Goal: Check status: Check status

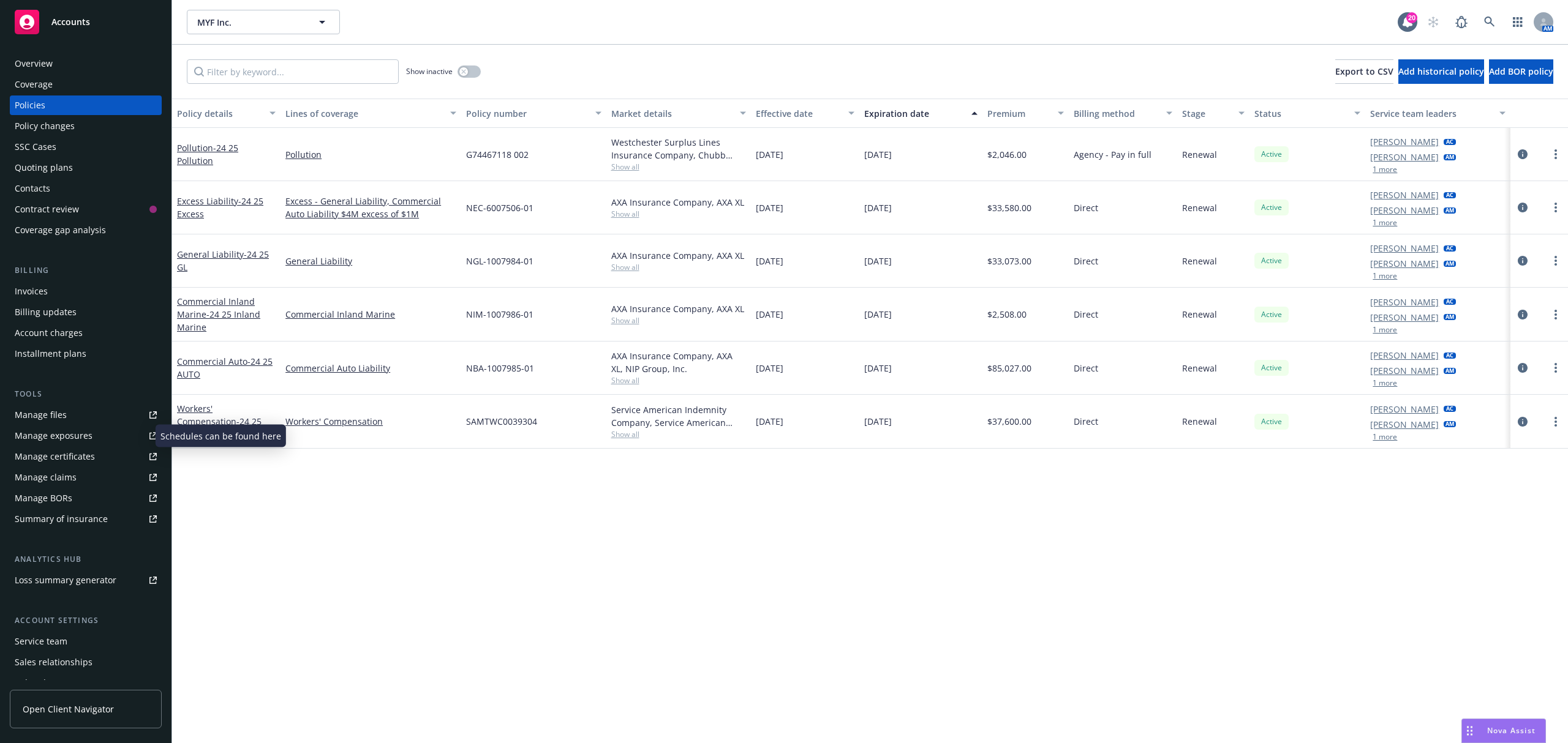
click at [77, 437] on div "Manage exposures" at bounding box center [53, 436] width 78 height 20
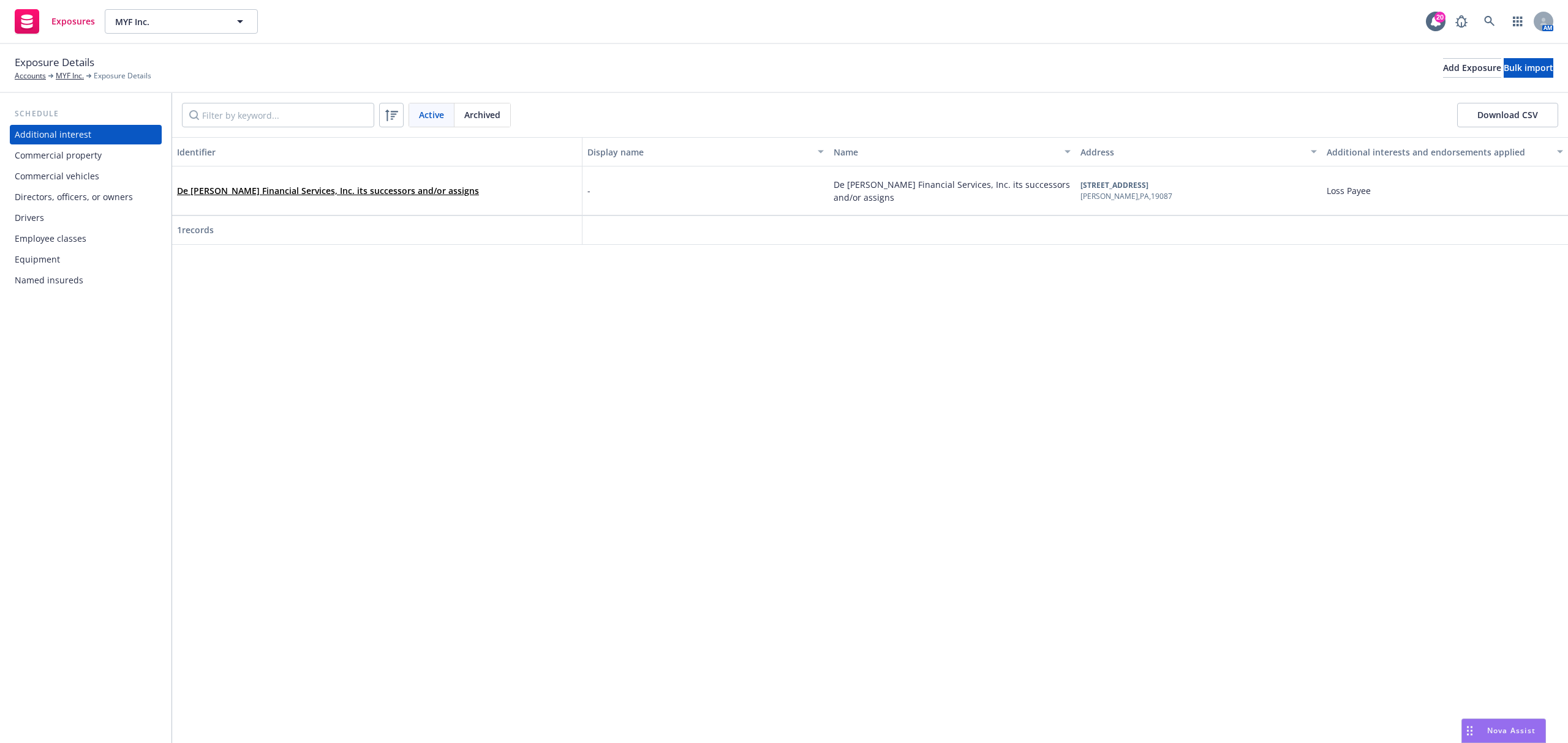
click at [84, 218] on div "Drivers" at bounding box center [86, 218] width 142 height 20
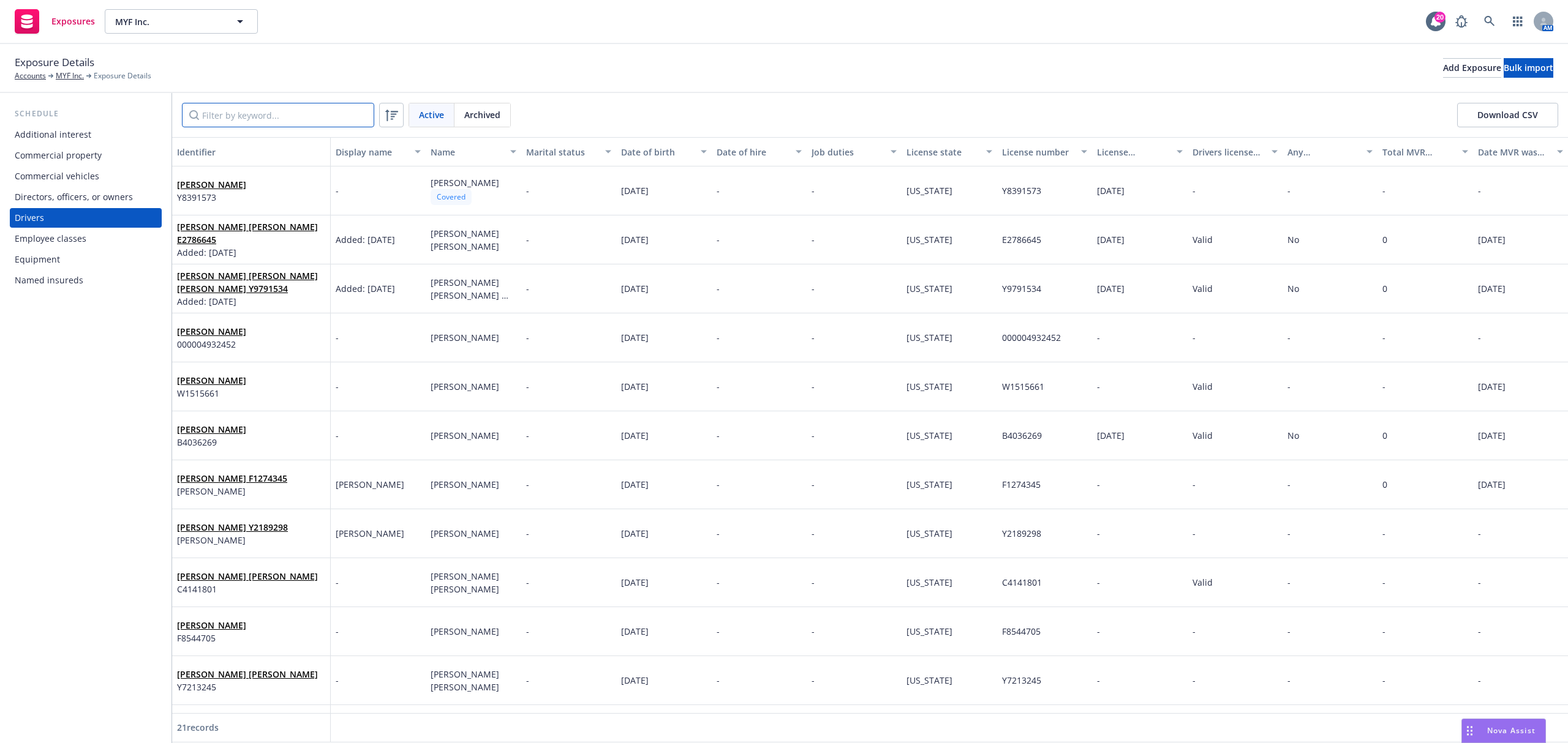
drag, startPoint x: 256, startPoint y: 118, endPoint x: 265, endPoint y: 97, distance: 22.8
click at [257, 113] on input "Filter by keyword..." at bounding box center [278, 115] width 192 height 24
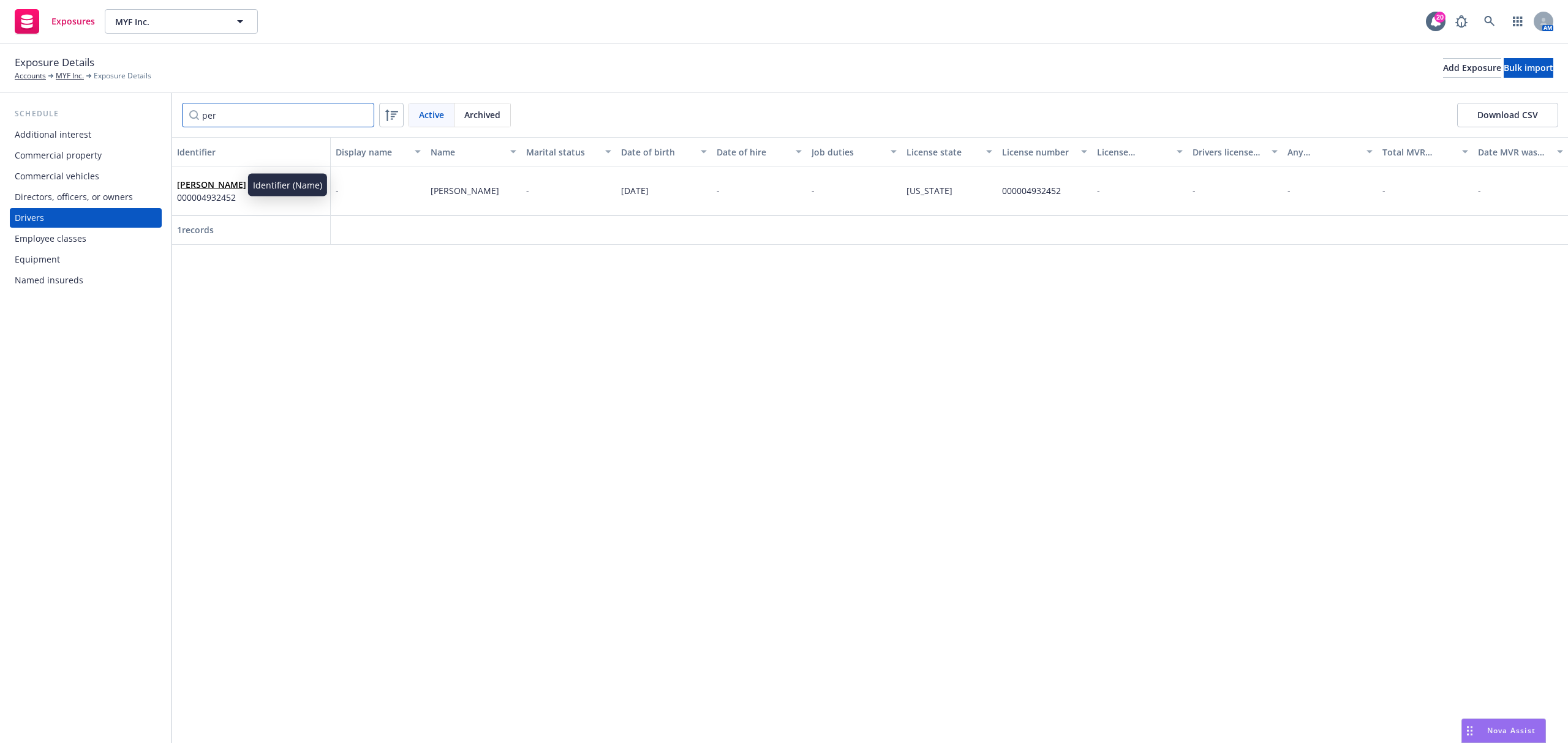
type input "per"
click at [216, 186] on link "Pernell Brown" at bounding box center [211, 184] width 69 height 11
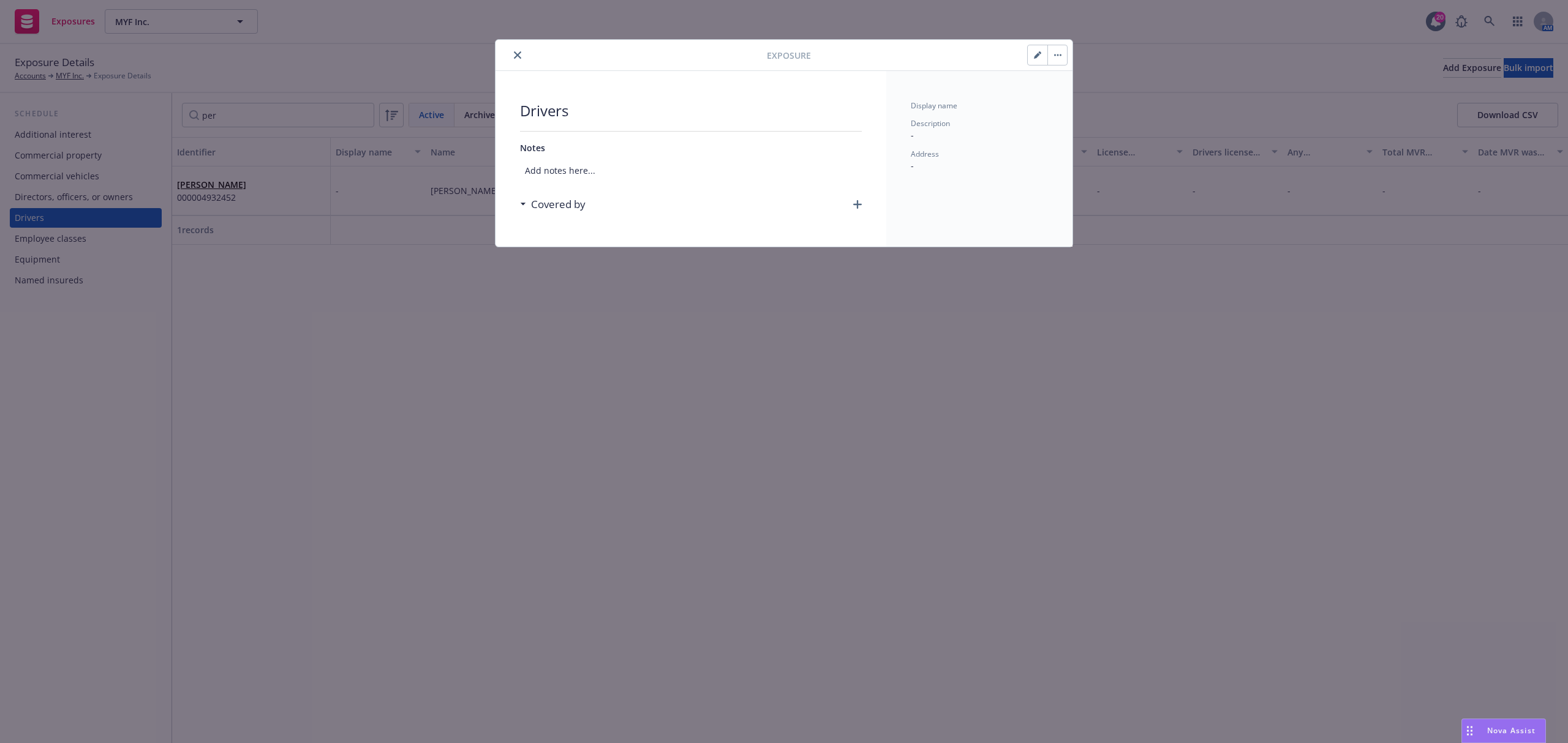
click at [532, 206] on h3 "Covered by" at bounding box center [558, 204] width 55 height 16
click at [554, 209] on h3 "Covered by" at bounding box center [558, 204] width 55 height 16
click at [550, 162] on span "Add notes here..." at bounding box center [691, 171] width 342 height 23
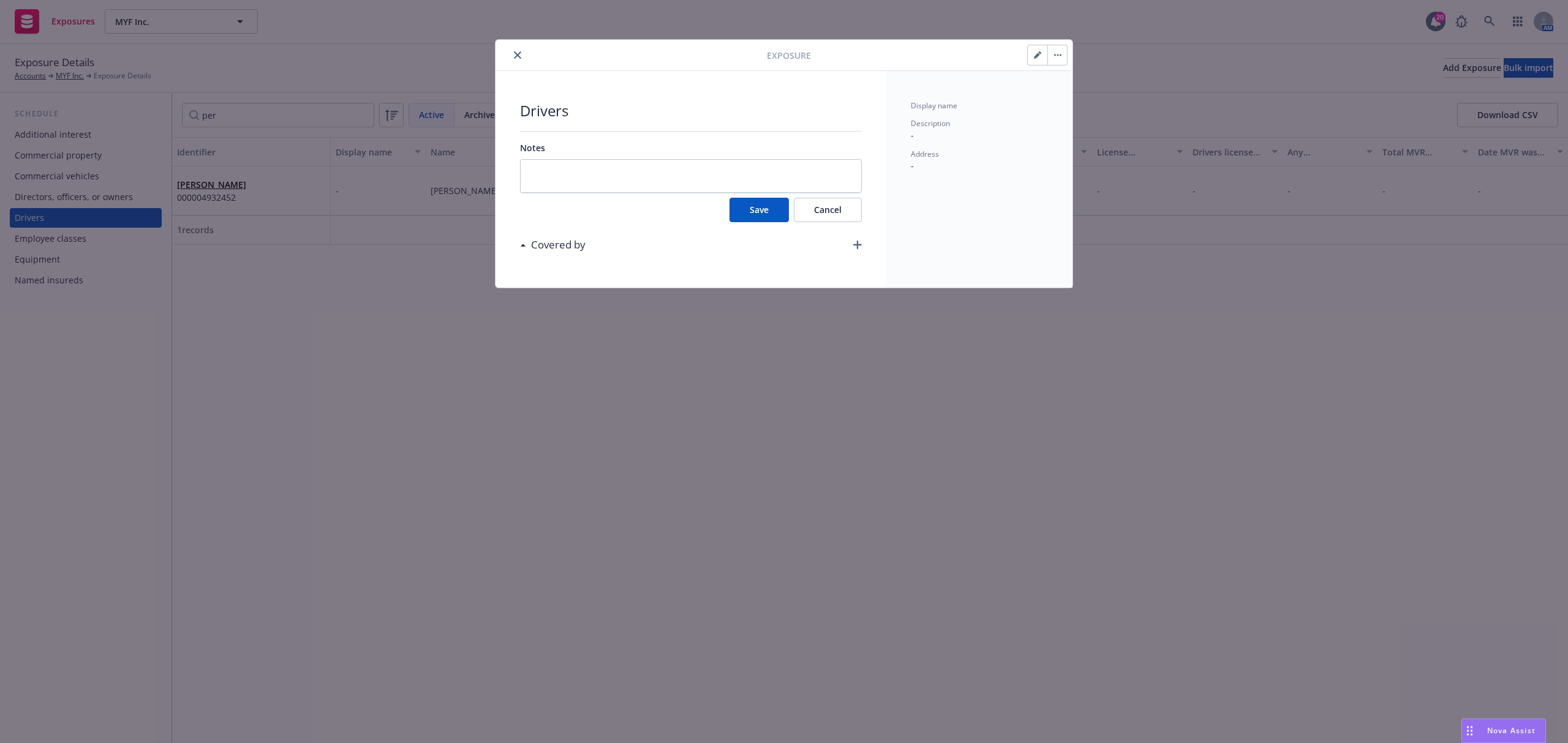
drag, startPoint x: 544, startPoint y: 153, endPoint x: 537, endPoint y: 142, distance: 13.0
click at [542, 151] on span "Notes" at bounding box center [532, 148] width 25 height 11
click at [537, 142] on span "Notes" at bounding box center [532, 148] width 25 height 11
click at [523, 56] on button "close" at bounding box center [518, 55] width 15 height 15
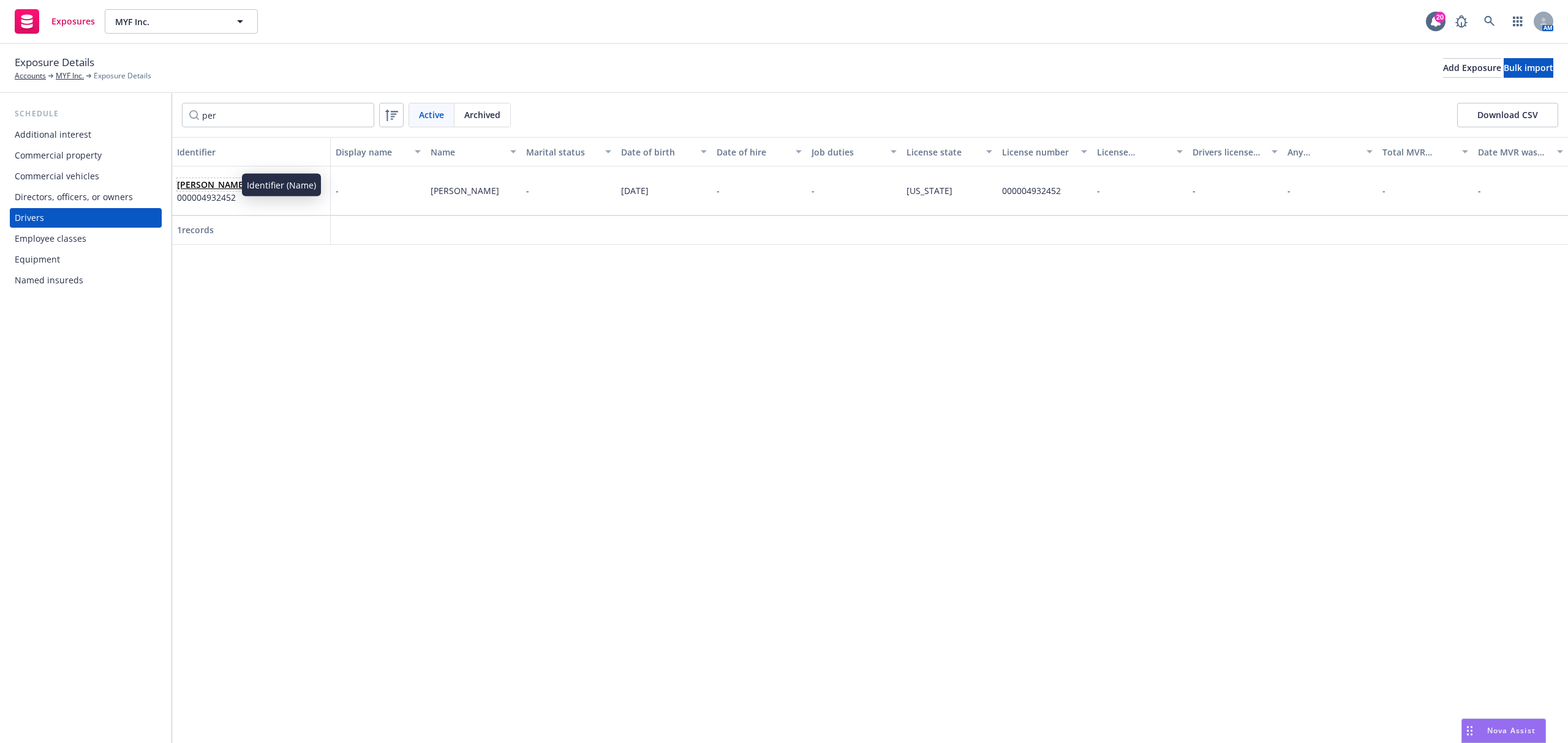
click at [204, 181] on link "Pernell Brown" at bounding box center [211, 184] width 69 height 11
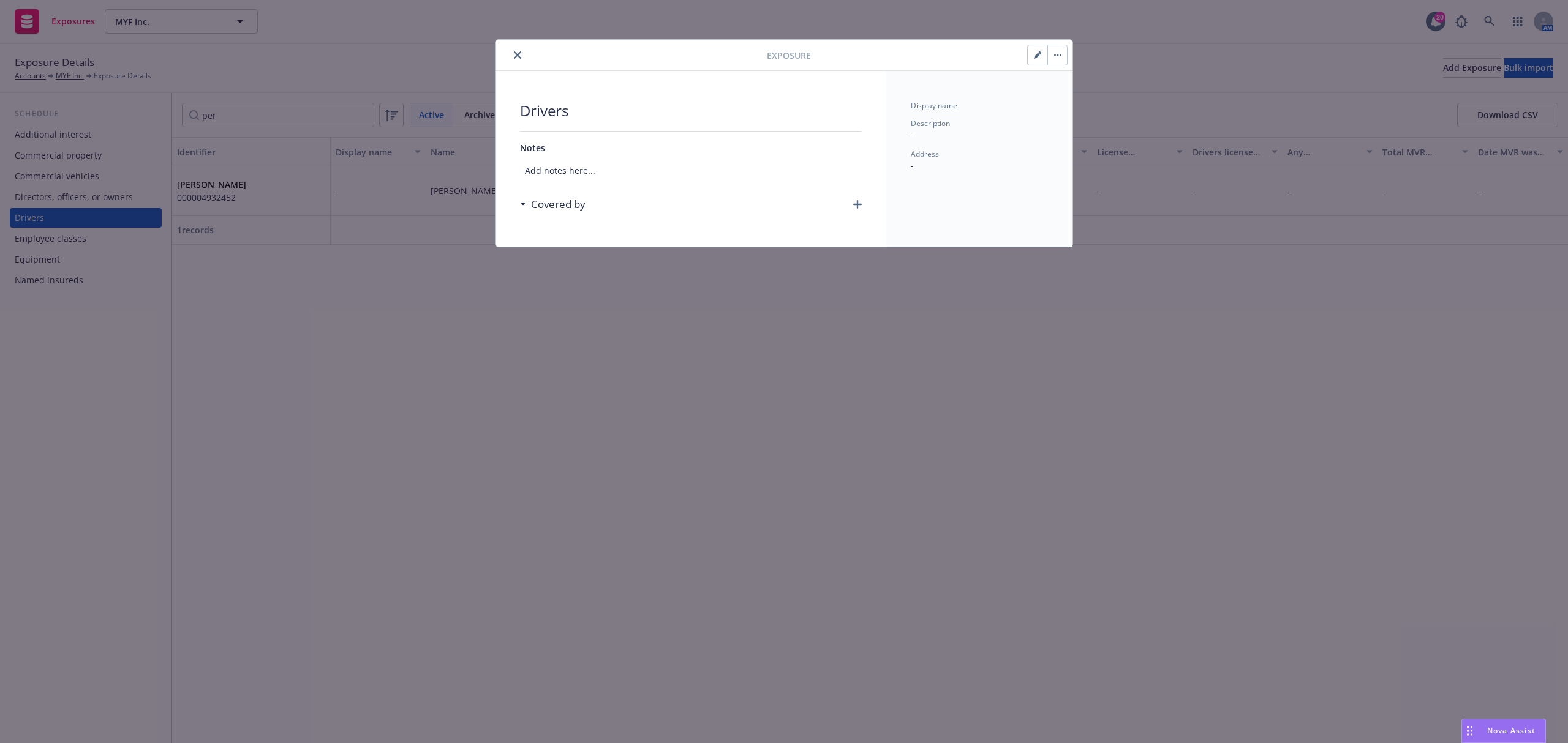
click at [555, 165] on span "Add notes here..." at bounding box center [691, 171] width 342 height 23
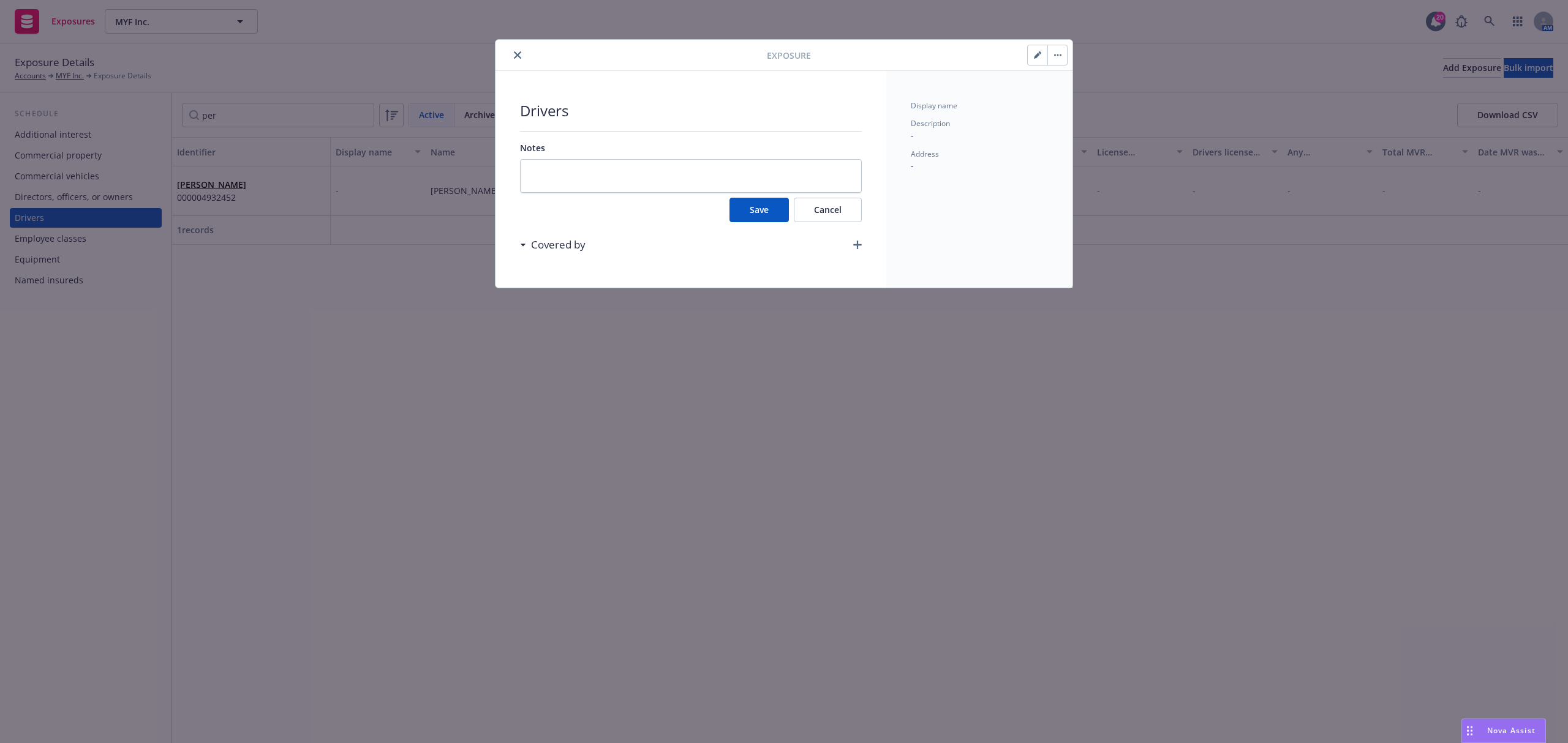
drag, startPoint x: 540, startPoint y: 143, endPoint x: 536, endPoint y: 110, distance: 33.2
click at [540, 139] on div "Drivers Notes Save Cancel Covered by" at bounding box center [691, 179] width 342 height 158
drag, startPoint x: 536, startPoint y: 110, endPoint x: 512, endPoint y: 59, distance: 56.4
click at [534, 104] on span "Drivers" at bounding box center [691, 110] width 342 height 21
click at [512, 52] on button "close" at bounding box center [518, 55] width 15 height 15
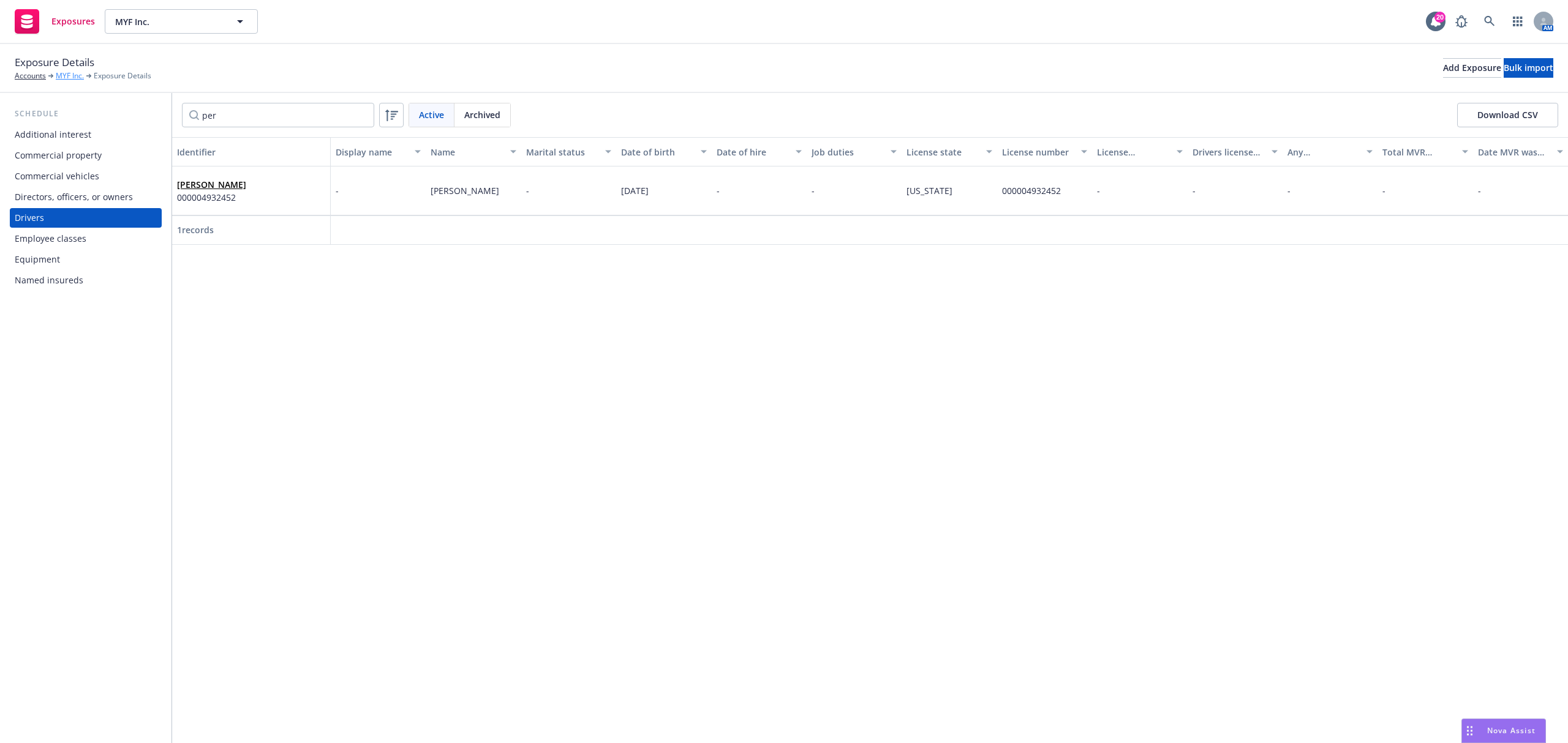
click at [72, 76] on link "MYF Inc." at bounding box center [70, 75] width 28 height 11
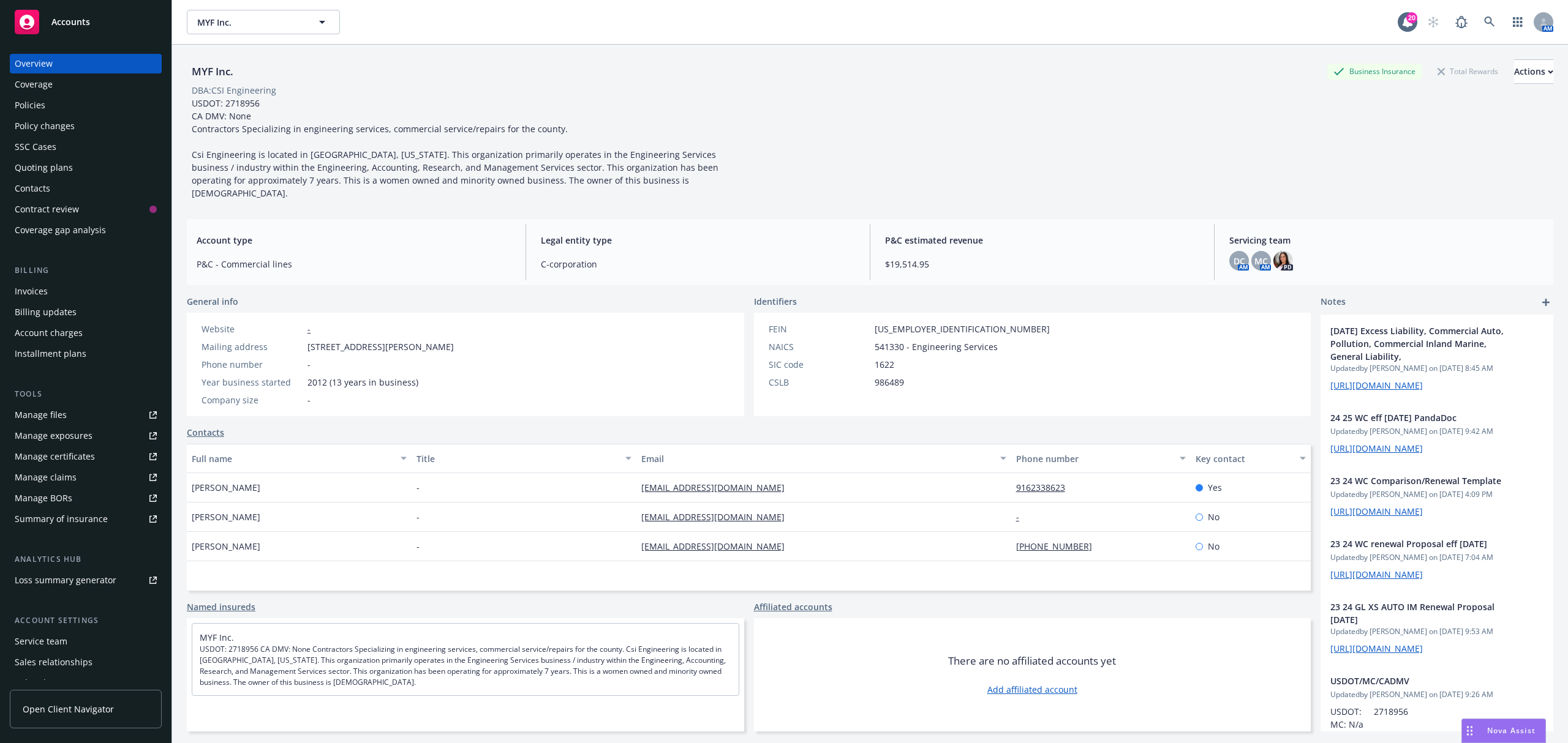
click at [40, 107] on div "Policies" at bounding box center [30, 105] width 31 height 20
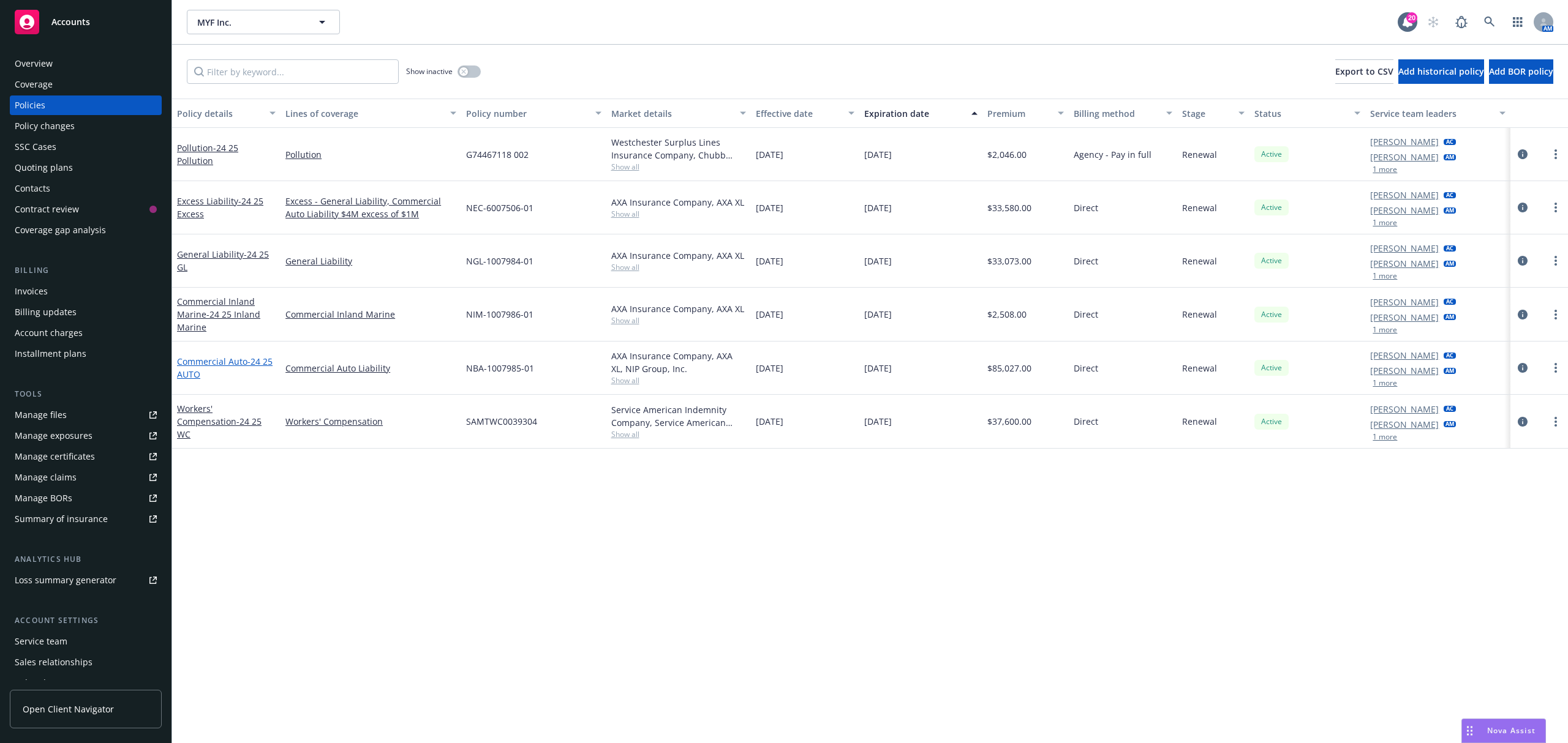
click at [216, 361] on link "Commercial Auto - 24 25 AUTO" at bounding box center [225, 368] width 95 height 24
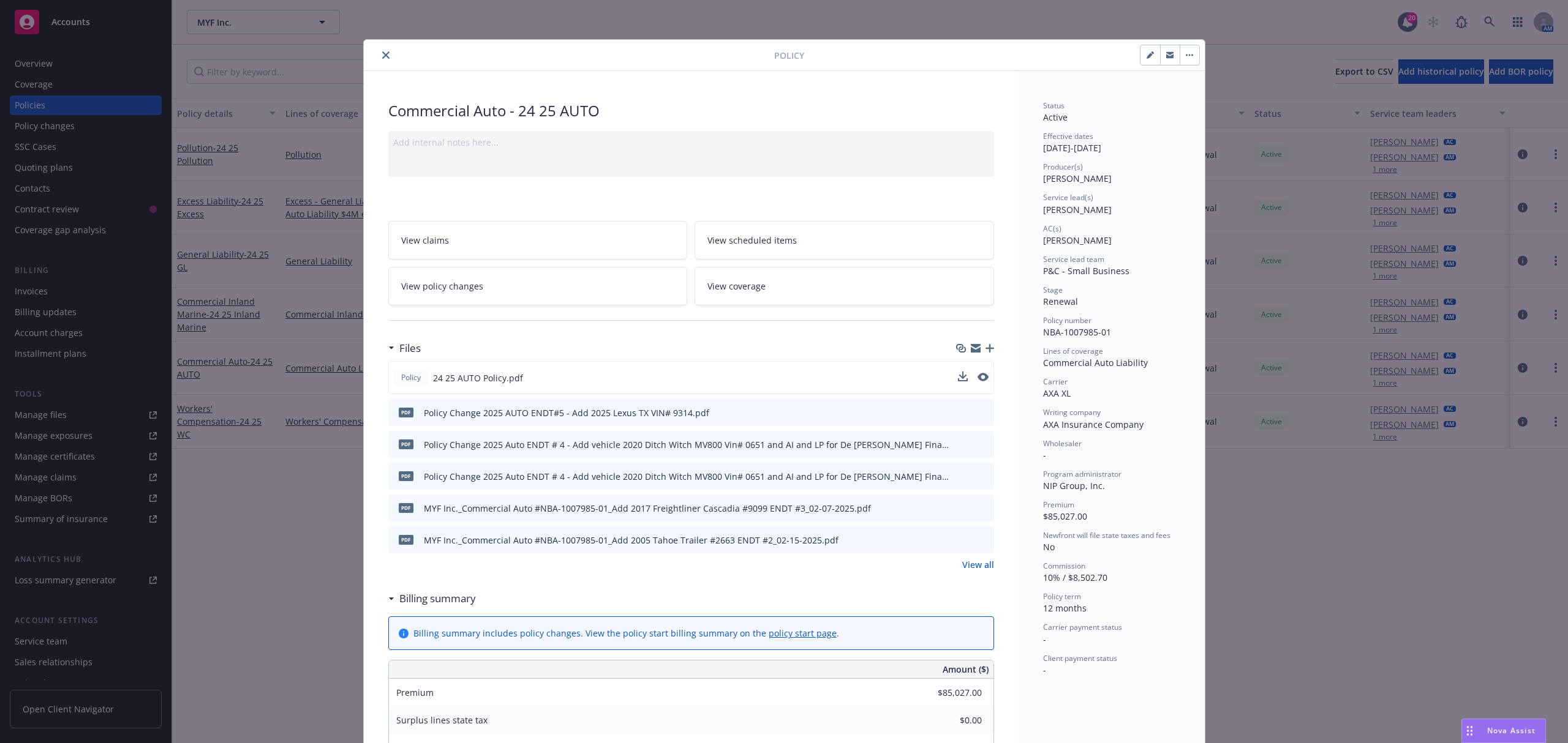
click at [983, 378] on div "Policy 24 25 AUTO Policy.pdf" at bounding box center [691, 377] width 606 height 33
click at [976, 380] on icon "preview file" at bounding box center [981, 377] width 11 height 9
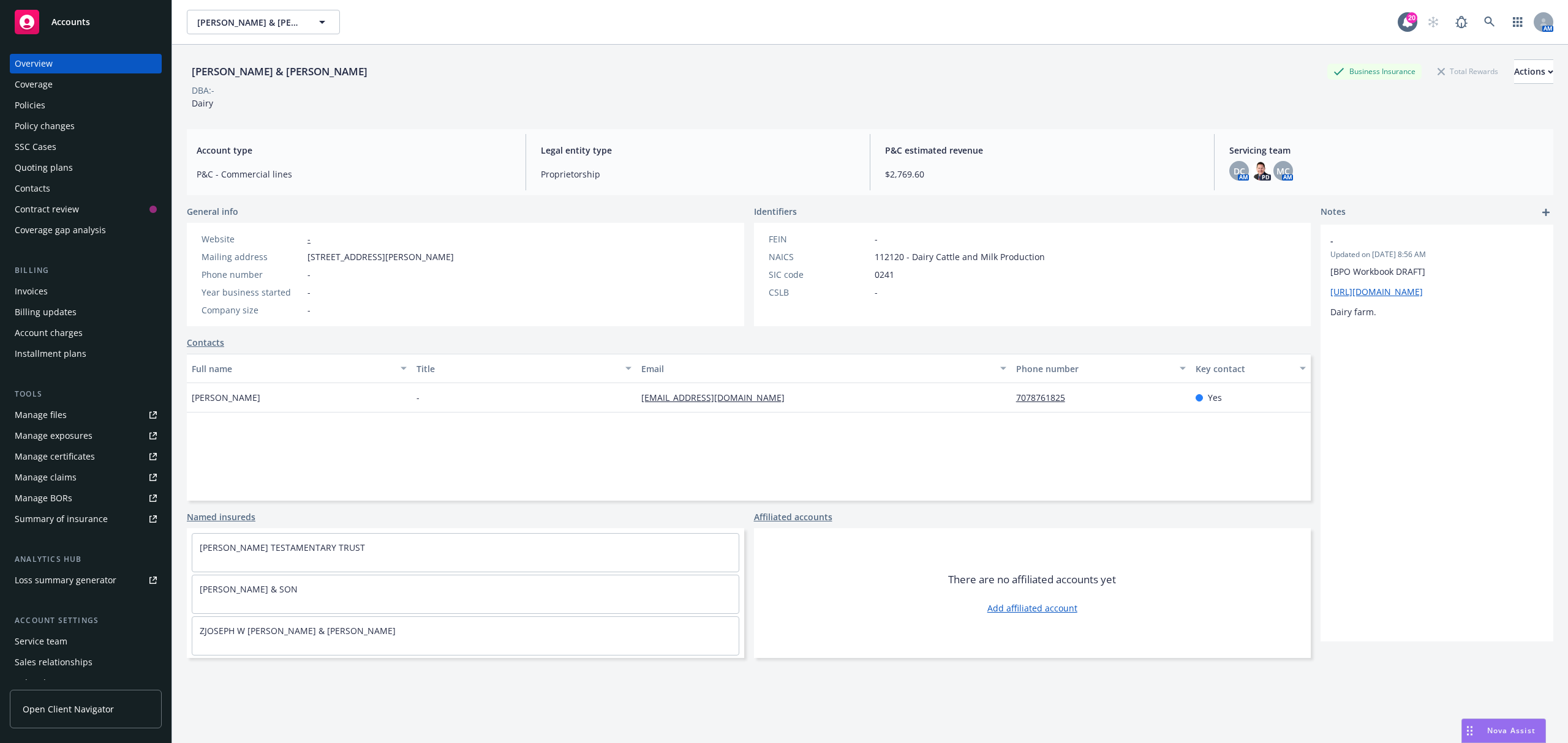
click at [32, 99] on div "Policies" at bounding box center [30, 105] width 31 height 20
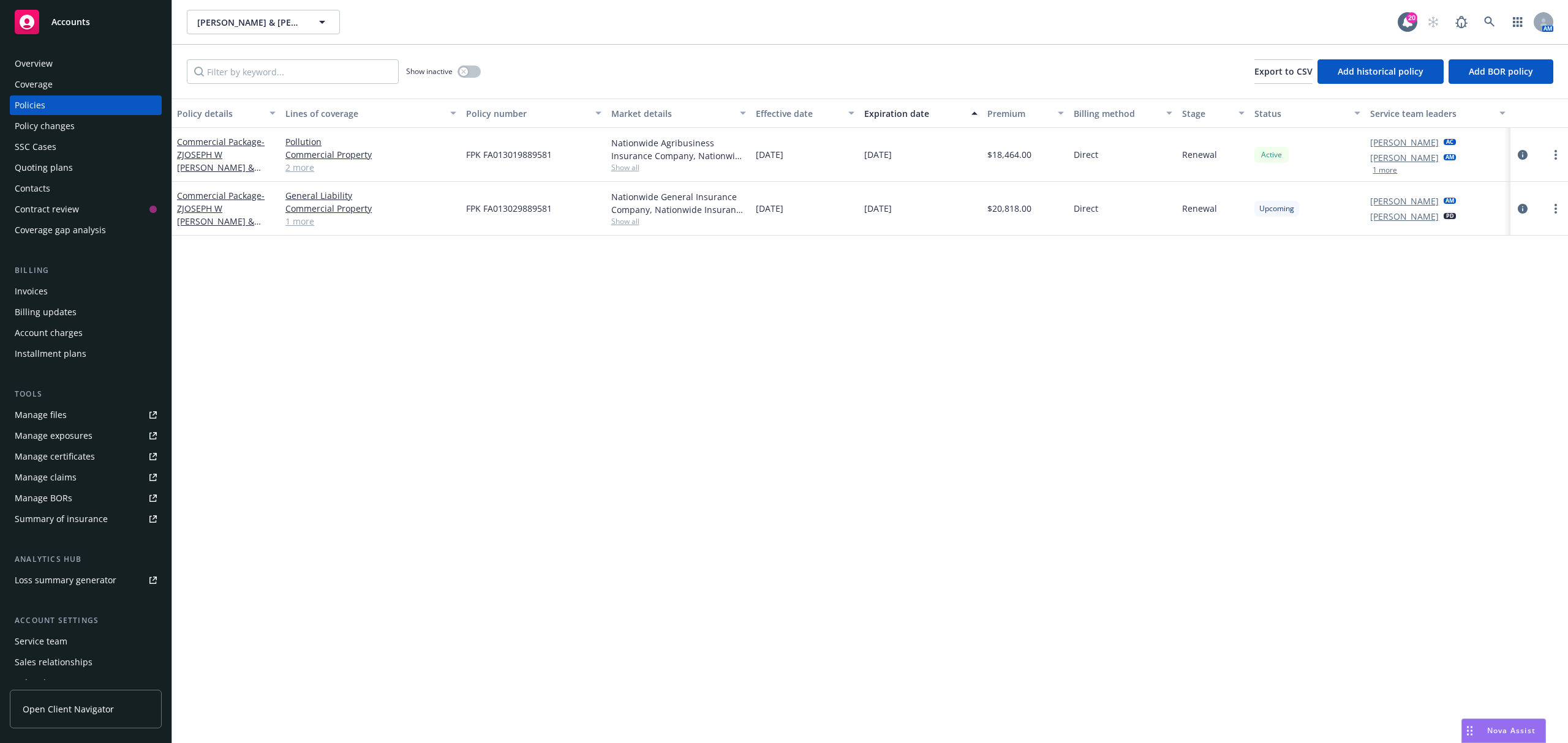
click at [54, 60] on div "Overview" at bounding box center [86, 64] width 142 height 20
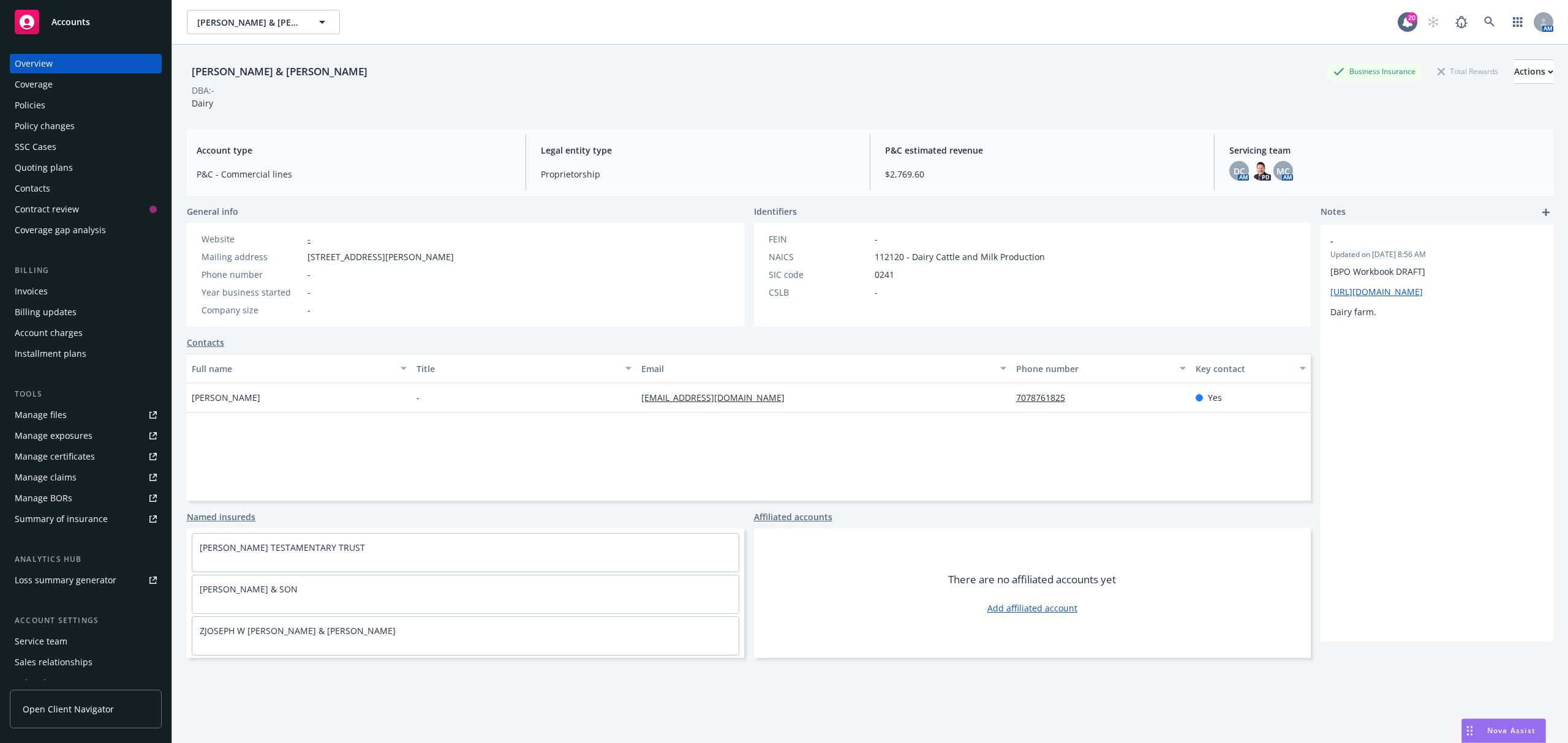
click at [51, 173] on div "Quoting plans" at bounding box center [44, 168] width 58 height 20
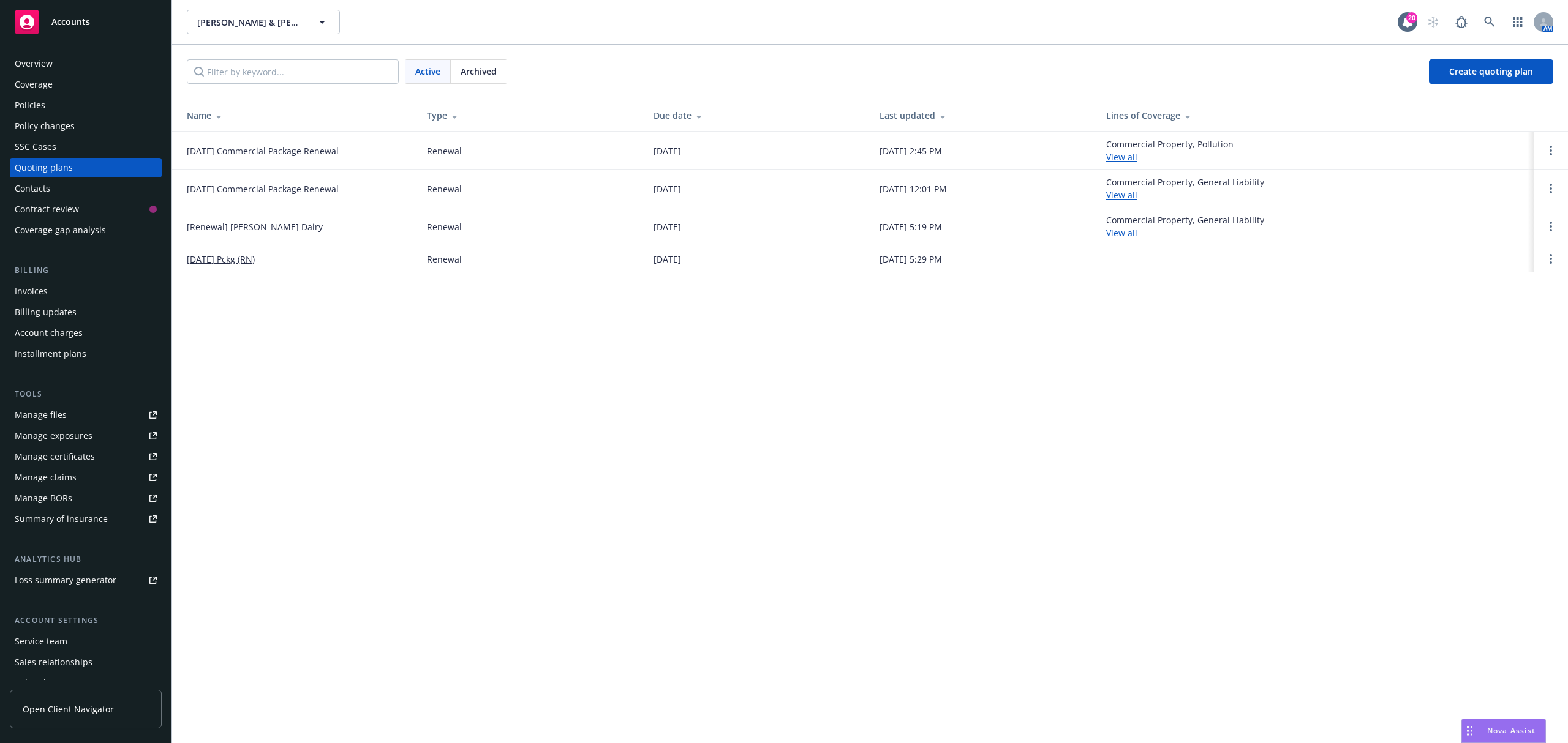
click at [252, 150] on link "[DATE] Commercial Package Renewal" at bounding box center [262, 151] width 152 height 13
